Goal: Information Seeking & Learning: Understand process/instructions

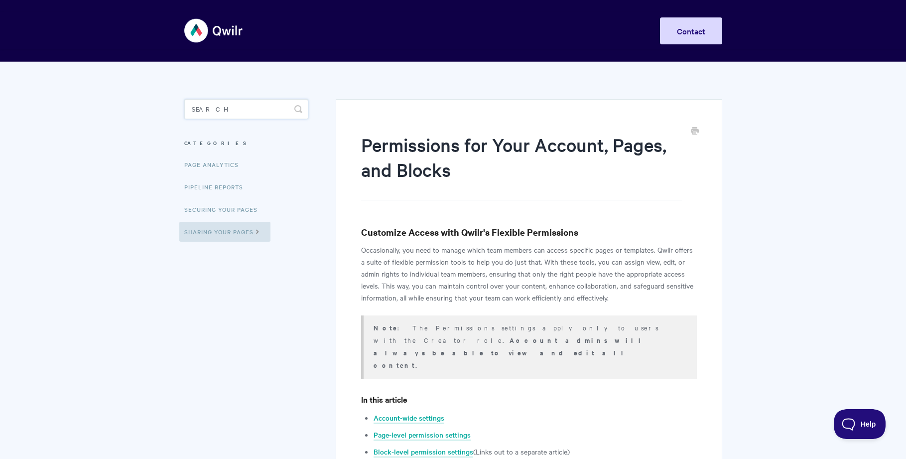
click at [211, 110] on input "Search" at bounding box center [246, 109] width 124 height 20
type input "approve"
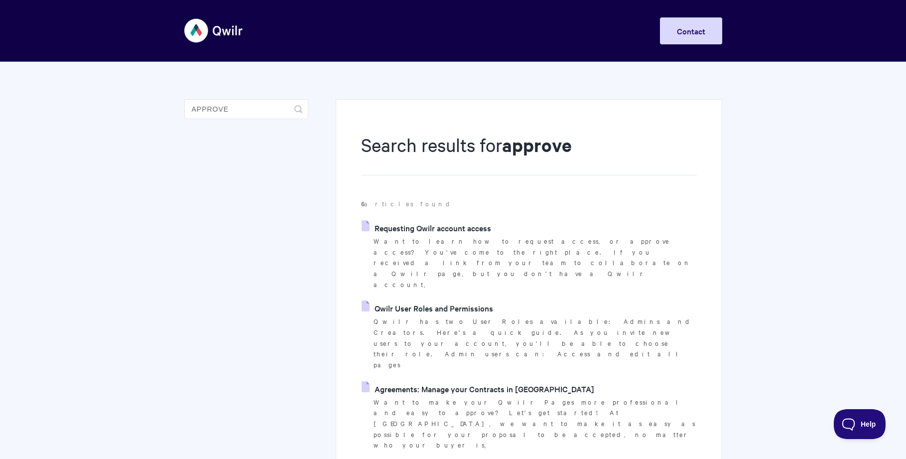
click at [436, 300] on link "Qwilr User Roles and Permissions" at bounding box center [427, 307] width 131 height 15
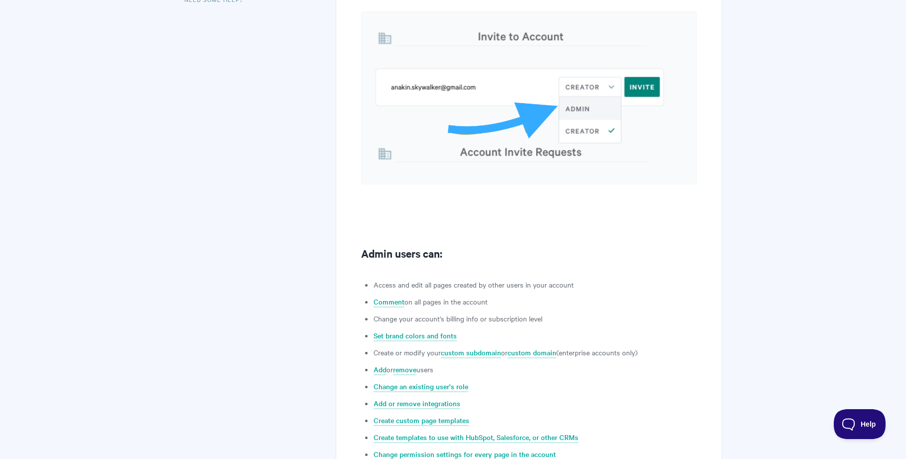
scroll to position [239, 0]
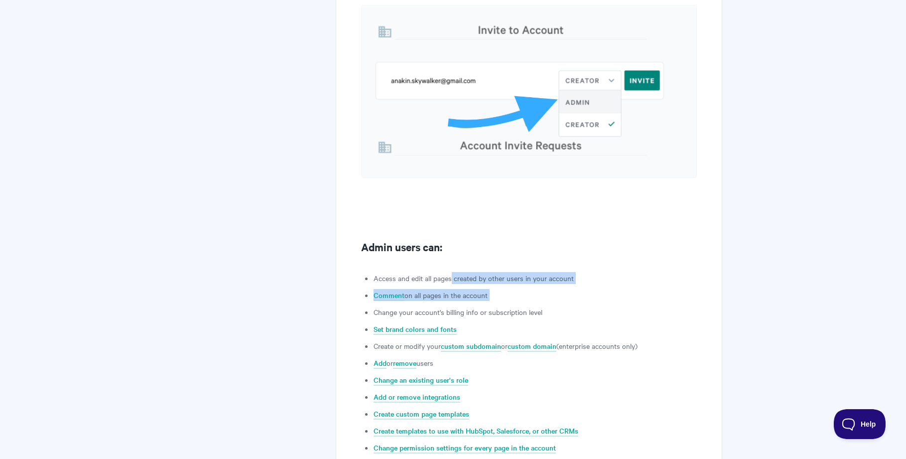
drag, startPoint x: 460, startPoint y: 279, endPoint x: 525, endPoint y: 303, distance: 69.7
click at [525, 303] on ul "Access and edit all pages created by other users in your account Comment on all…" at bounding box center [534, 396] width 323 height 249
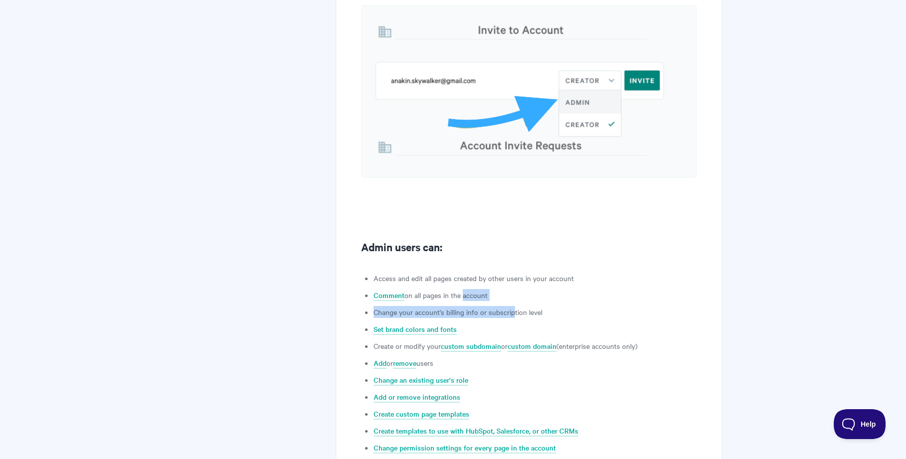
drag, startPoint x: 513, startPoint y: 312, endPoint x: 460, endPoint y: 290, distance: 57.6
click at [460, 290] on ul "Access and edit all pages created by other users in your account Comment on all…" at bounding box center [534, 396] width 323 height 249
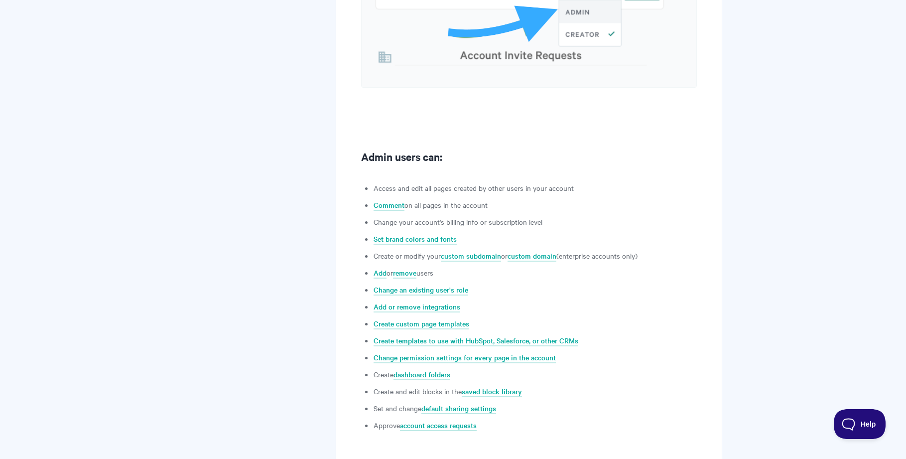
click at [695, 297] on ul "Access and edit all pages created by other users in your account Comment on all…" at bounding box center [534, 306] width 323 height 249
click at [480, 357] on link "Change permission settings for every page in the account" at bounding box center [464, 357] width 182 height 11
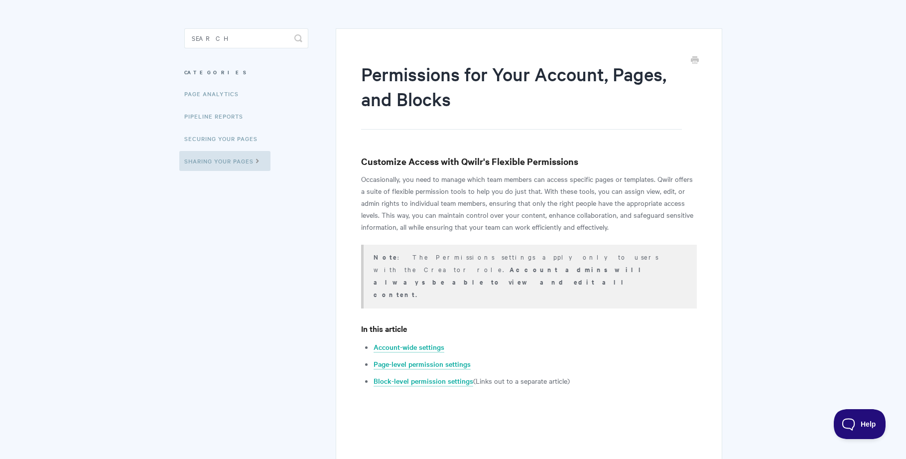
scroll to position [122, 0]
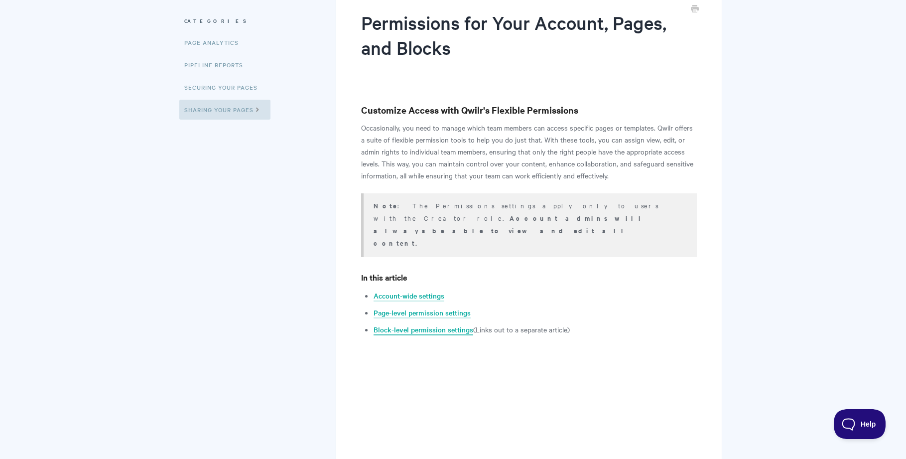
click at [448, 324] on link "Block-level permission settings" at bounding box center [423, 329] width 100 height 11
click at [430, 307] on link "Page-level permission settings" at bounding box center [421, 312] width 97 height 11
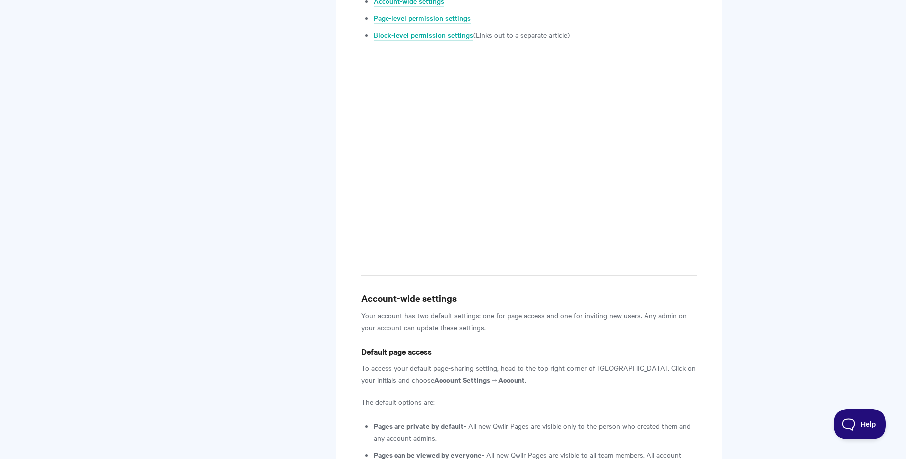
scroll to position [571, 0]
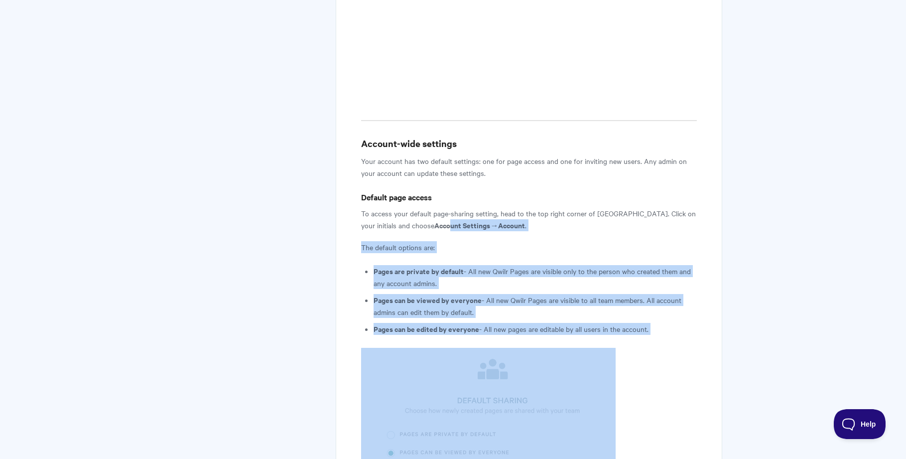
drag, startPoint x: 408, startPoint y: 214, endPoint x: 498, endPoint y: 326, distance: 143.8
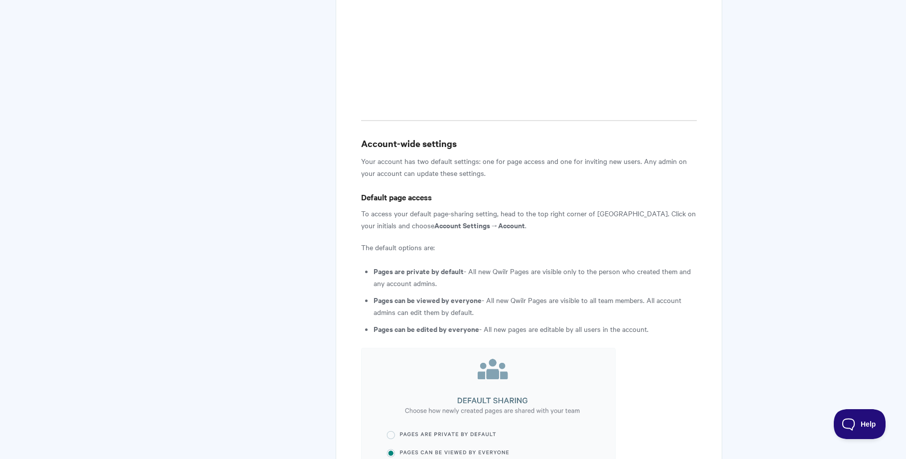
click at [452, 294] on li "Pages can be viewed by everyone - All new Qwilr Pages are visible to all team m…" at bounding box center [534, 306] width 323 height 24
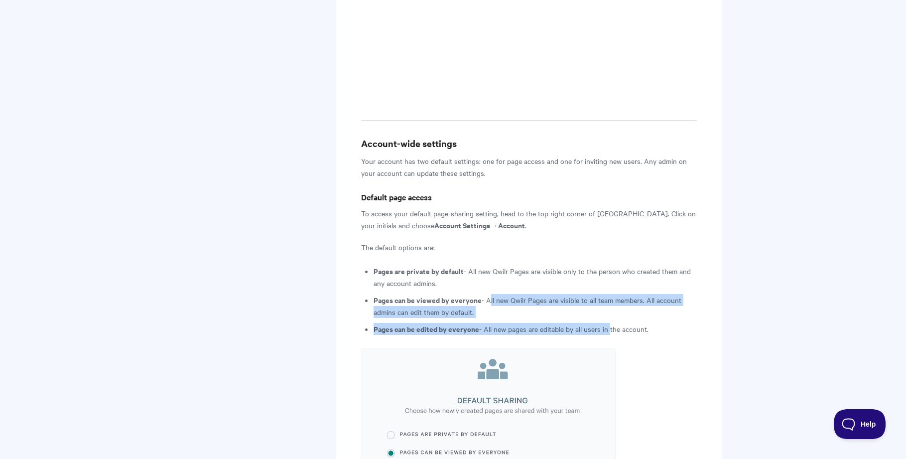
drag, startPoint x: 603, startPoint y: 304, endPoint x: 485, endPoint y: 274, distance: 121.9
click at [486, 274] on ul "Pages are private by default - All new Qwilr Pages are visible only to the pers…" at bounding box center [534, 300] width 323 height 70
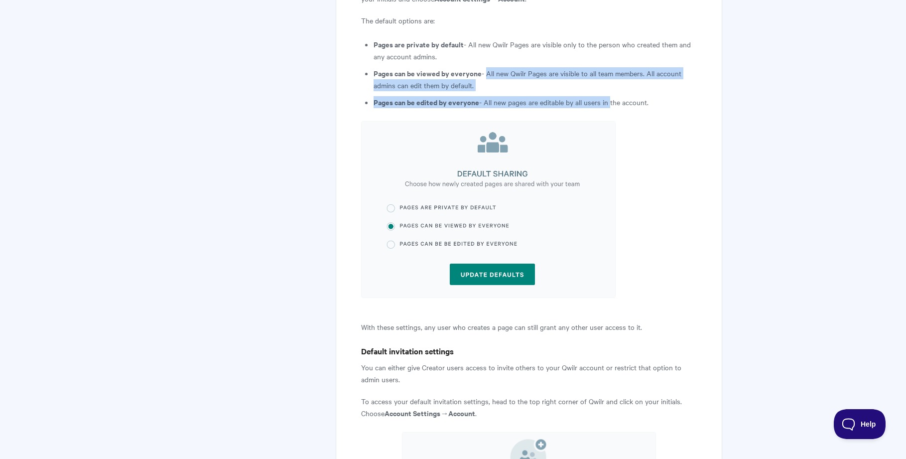
scroll to position [840, 0]
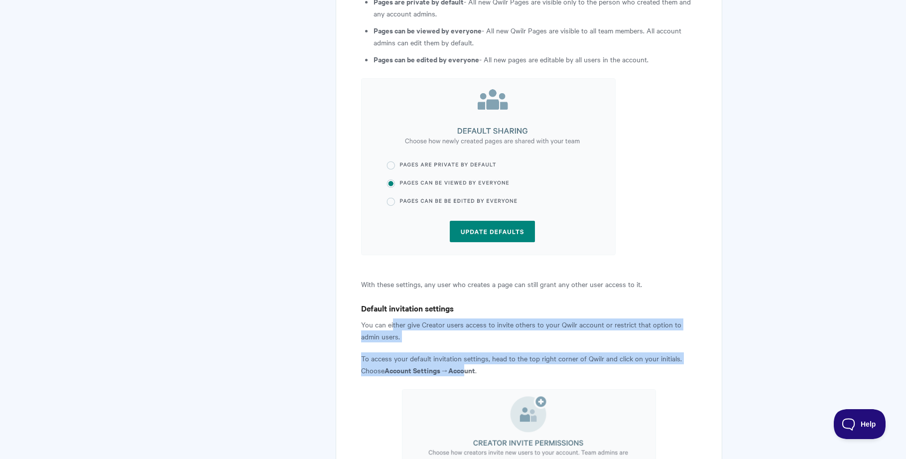
drag, startPoint x: 469, startPoint y: 341, endPoint x: 392, endPoint y: 296, distance: 88.4
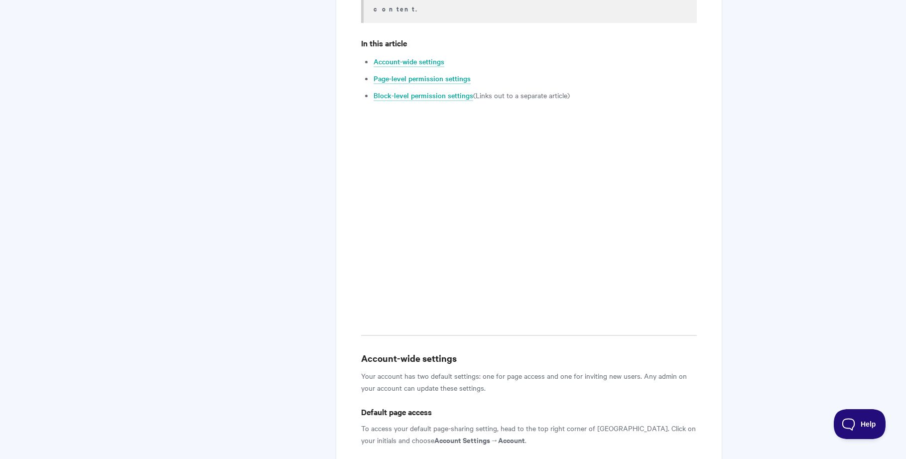
scroll to position [0, 0]
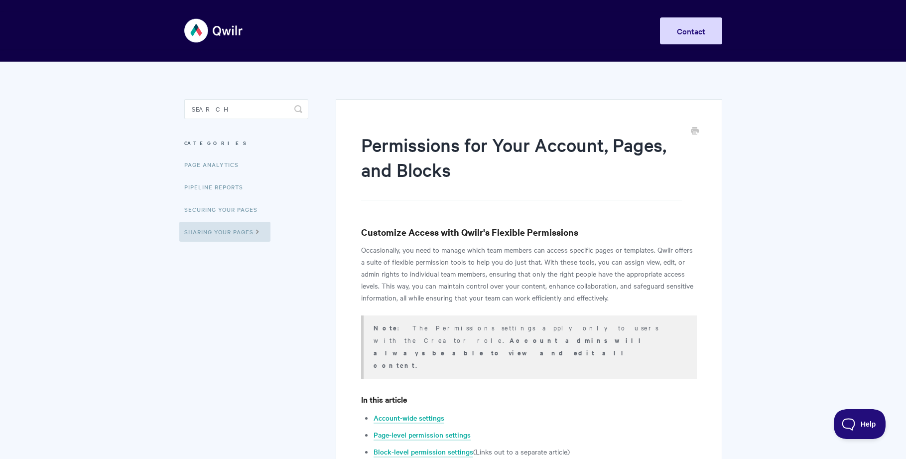
click at [216, 207] on link "Securing Your Pages" at bounding box center [222, 209] width 86 height 20
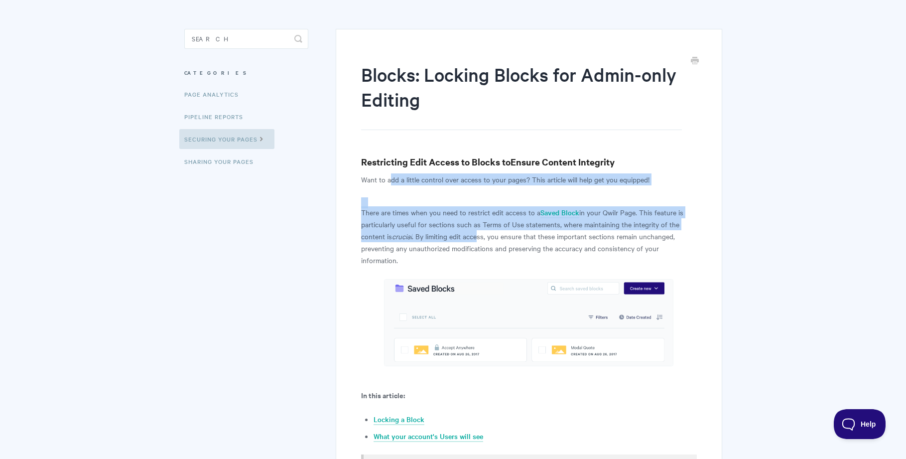
drag, startPoint x: 417, startPoint y: 194, endPoint x: 480, endPoint y: 240, distance: 77.0
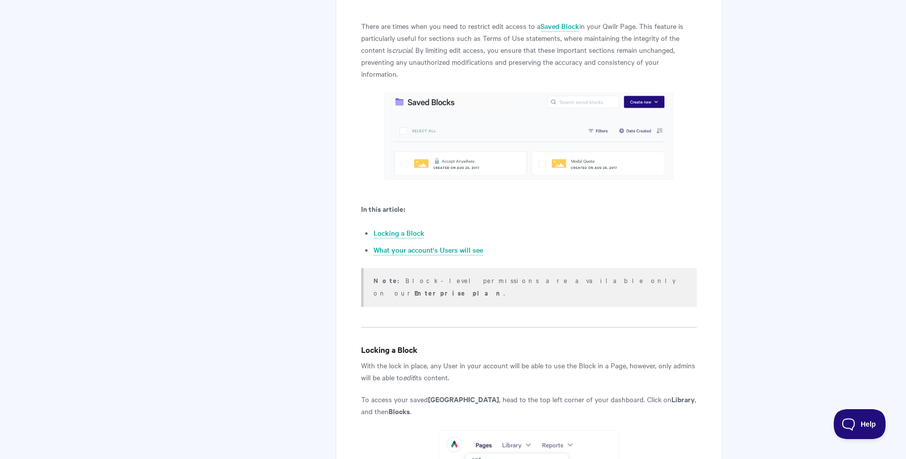
scroll to position [384, 0]
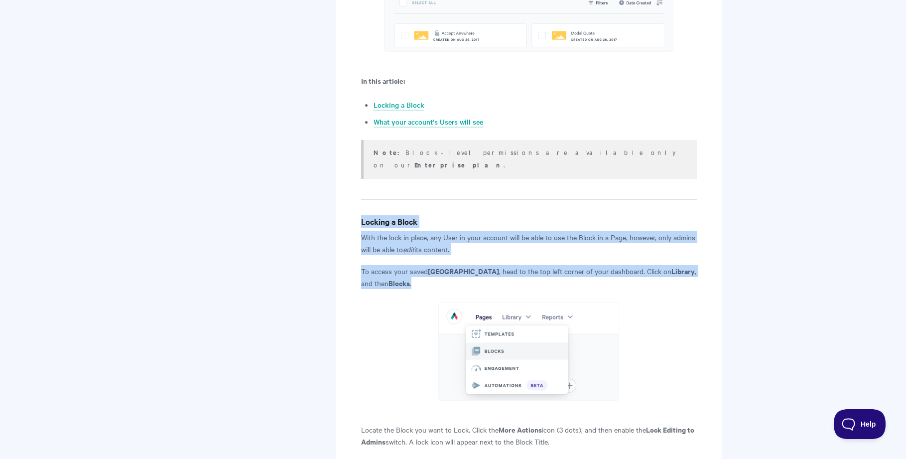
drag, startPoint x: 359, startPoint y: 202, endPoint x: 416, endPoint y: 263, distance: 83.5
click at [416, 263] on div "Blocks: Locking Blocks for Admin-only Editing Restricting Edit Access to Blocks…" at bounding box center [529, 427] width 386 height 1425
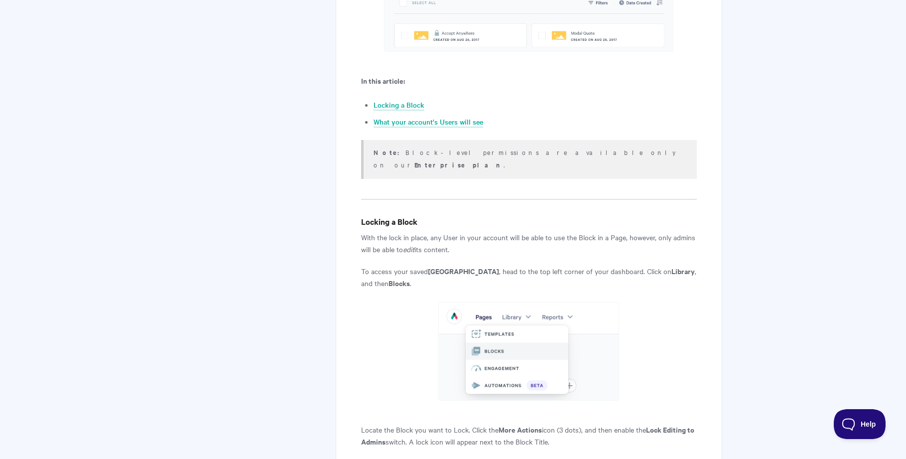
click at [401, 266] on article "Blocks: Locking Blocks for Admin-only Editing Restricting Edit Access to Blocks…" at bounding box center [528, 422] width 335 height 1348
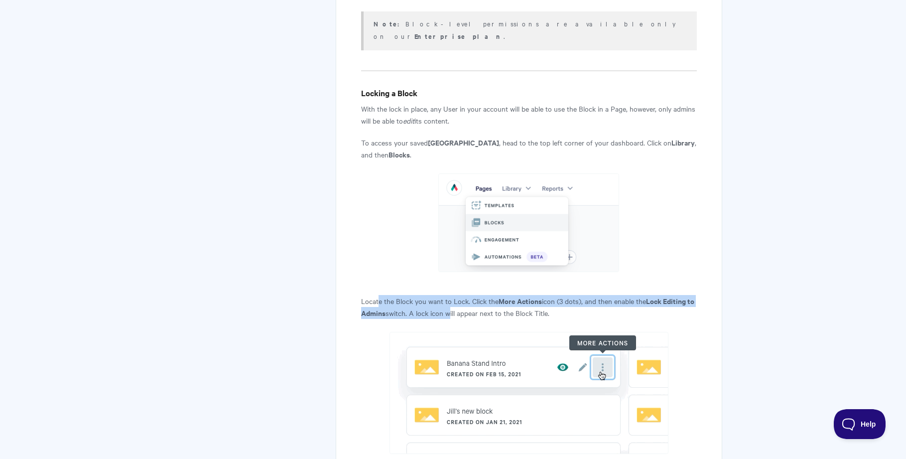
drag, startPoint x: 380, startPoint y: 276, endPoint x: 456, endPoint y: 287, distance: 76.5
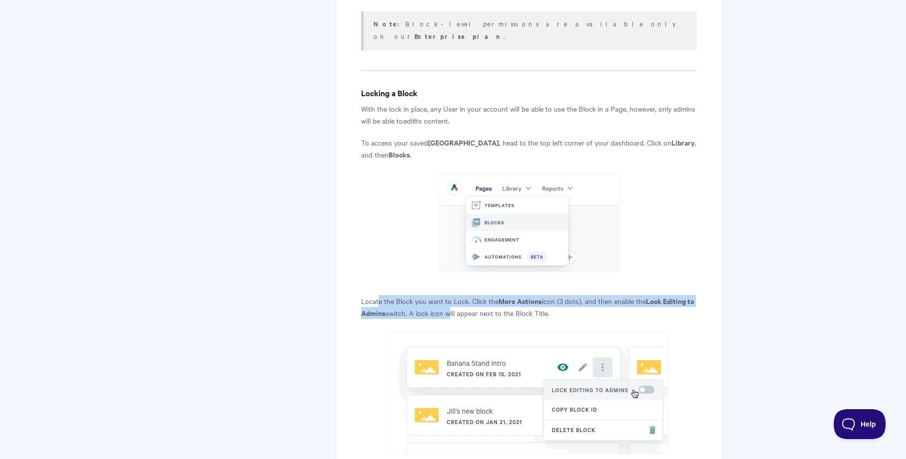
click at [456, 295] on p "Locate the Block you want to Lock. Click the More Actions icon (3 dots), and th…" at bounding box center [528, 307] width 335 height 24
click at [423, 295] on p "Locate the Block you want to Lock. Click the More Actions icon (3 dots), and th…" at bounding box center [528, 307] width 335 height 24
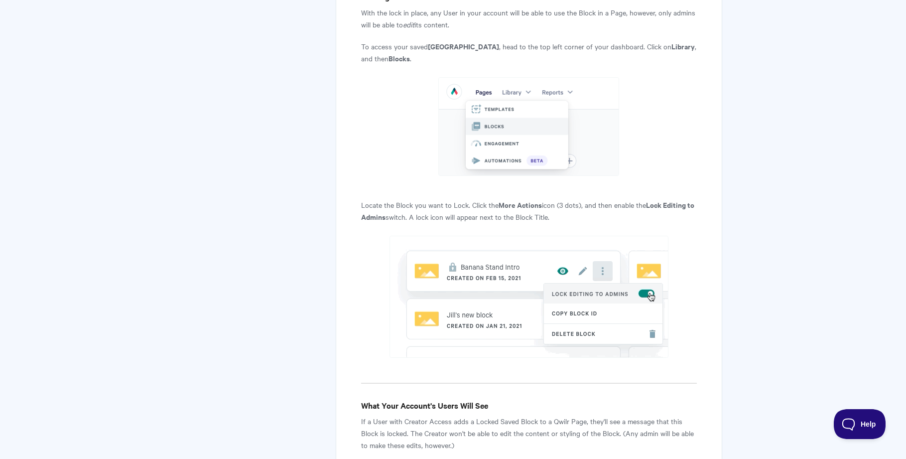
scroll to position [0, 0]
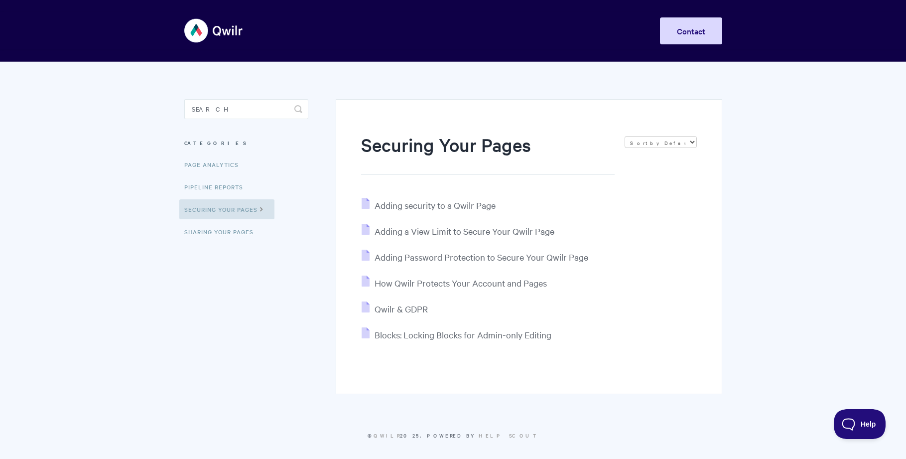
click at [320, 338] on div "Securing Your Pages Sort by Default Sort A-Z Sort by Popularity Sort by Last Up…" at bounding box center [453, 234] width 538 height 344
